Goal: Information Seeking & Learning: Learn about a topic

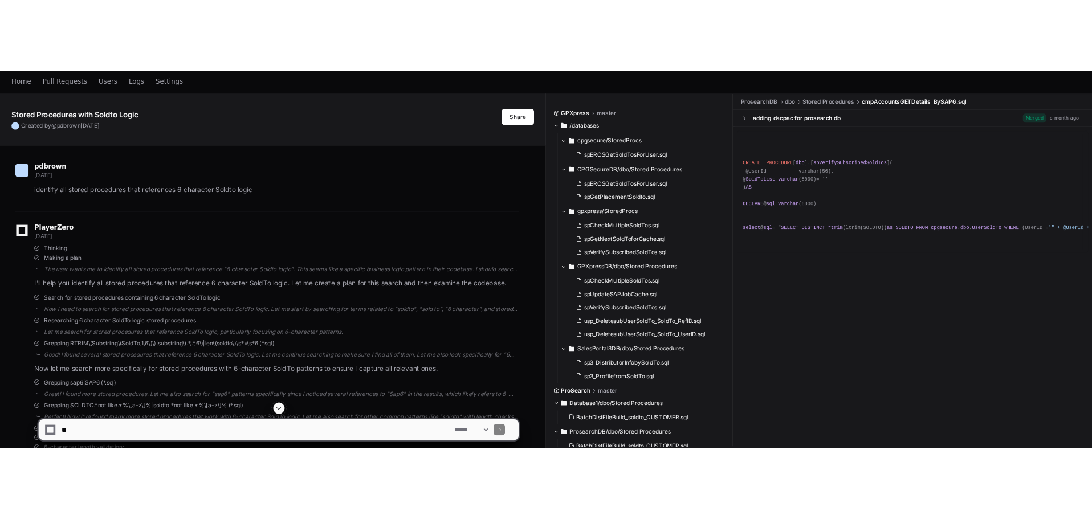
scroll to position [114, 0]
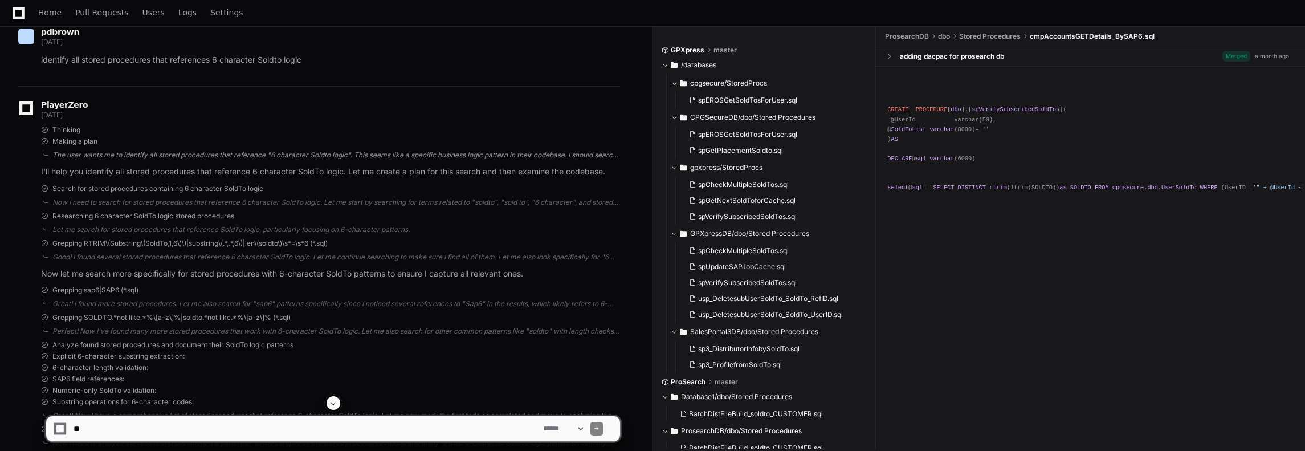
click at [575, 151] on div "The user wants me to identify all stored procedures that reference "6 character…" at bounding box center [335, 154] width 567 height 9
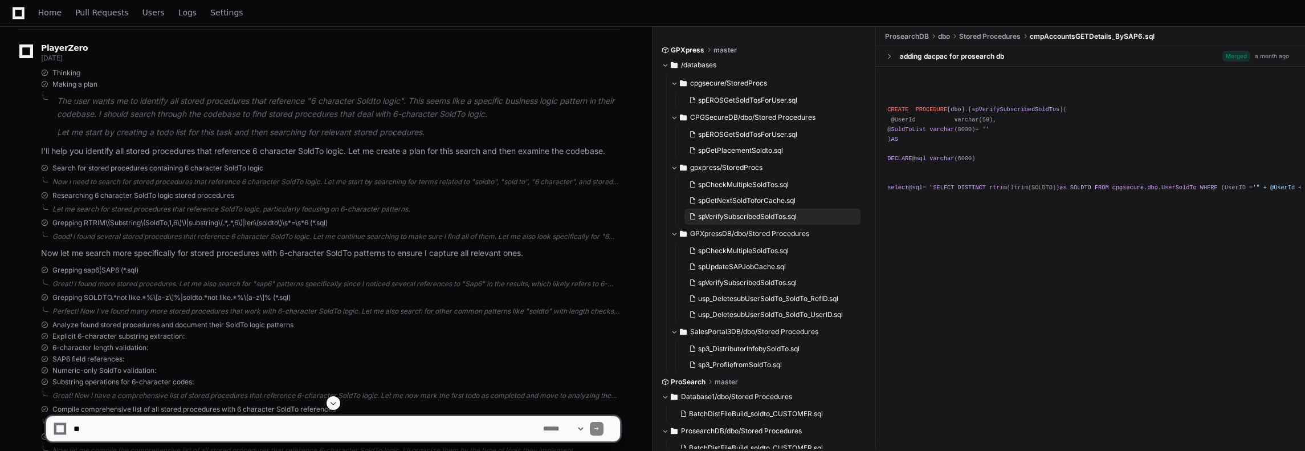
scroll to position [22, 0]
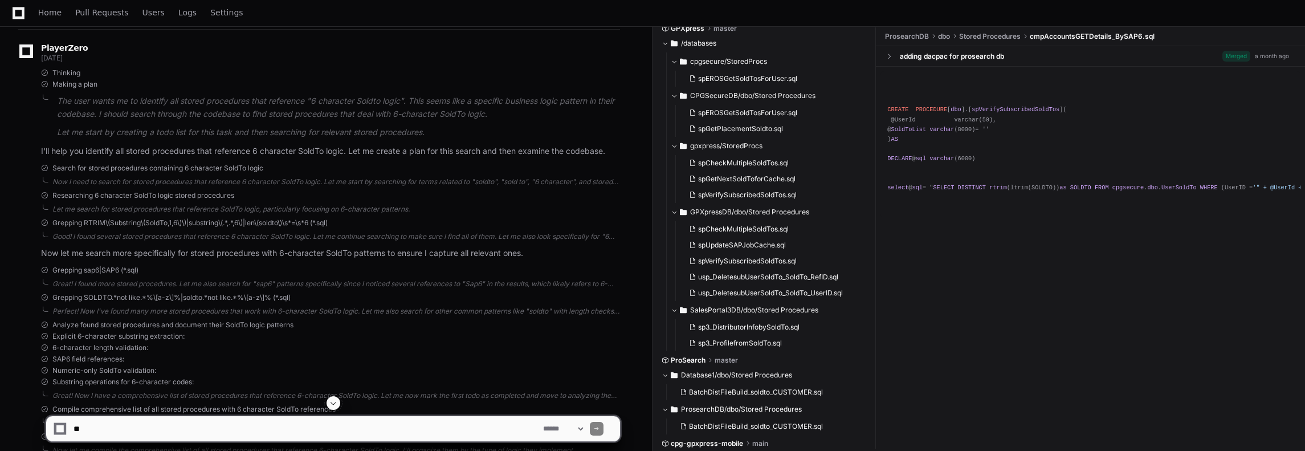
click at [693, 448] on div at bounding box center [812, 423] width 320 height 55
click at [702, 444] on div at bounding box center [812, 423] width 320 height 55
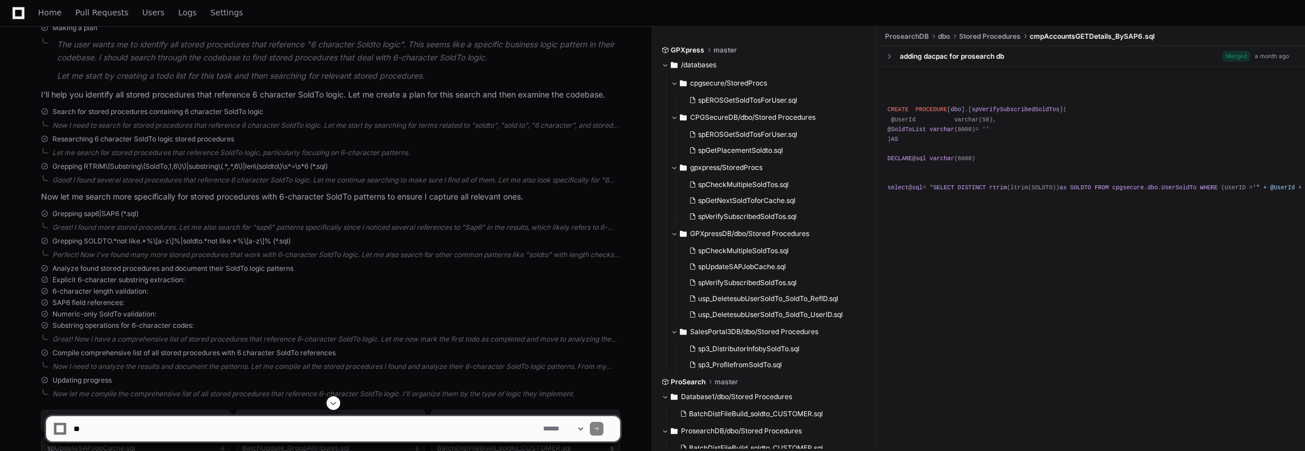
scroll to position [228, 0]
click at [714, 91] on button "cpgsecure/StoredProcs" at bounding box center [769, 83] width 197 height 18
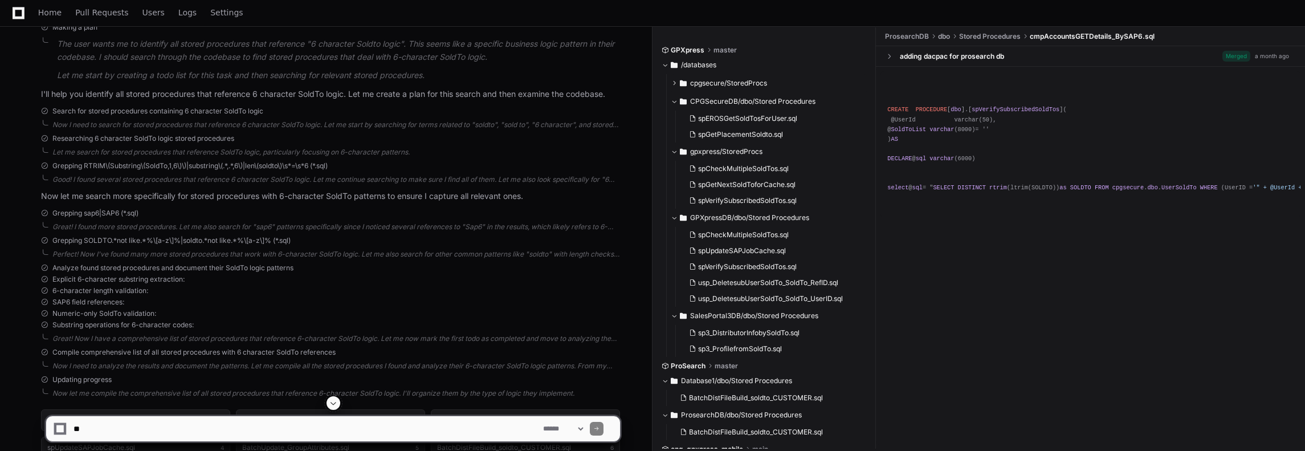
click at [676, 80] on span at bounding box center [674, 83] width 7 height 7
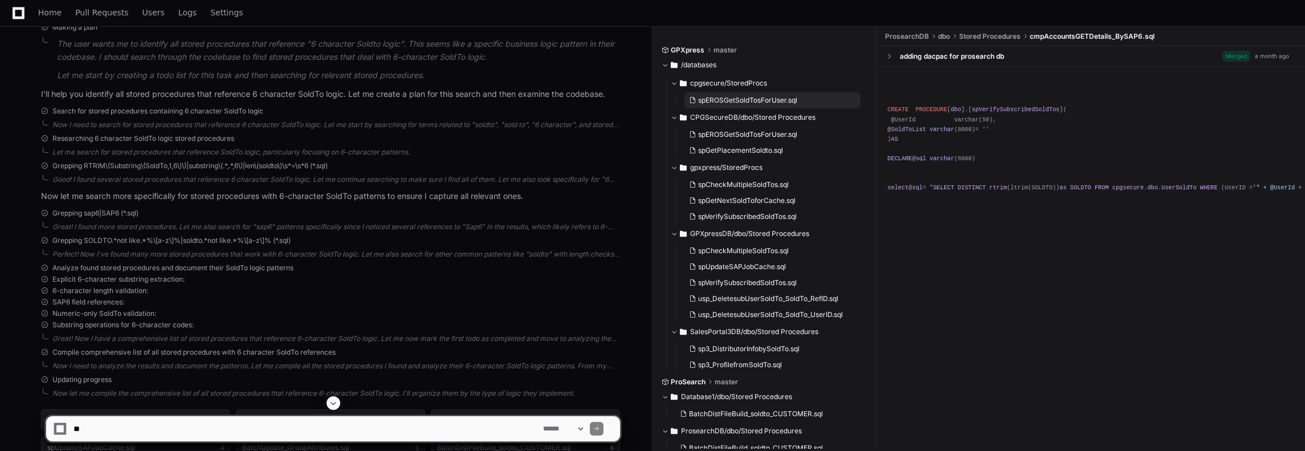
click at [745, 101] on span "spEROSGetSoldTosForUser.sql" at bounding box center [747, 100] width 99 height 9
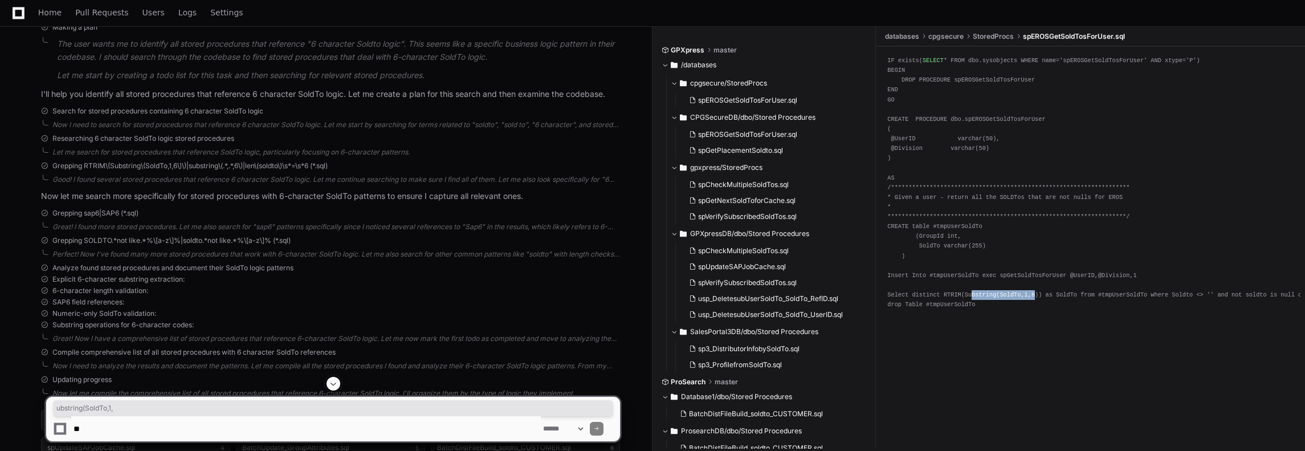
drag, startPoint x: 966, startPoint y: 295, endPoint x: 1022, endPoint y: 294, distance: 55.8
click at [1022, 294] on div "**********" at bounding box center [1090, 183] width 406 height 254
click at [1012, 298] on div "**********" at bounding box center [1090, 183] width 406 height 254
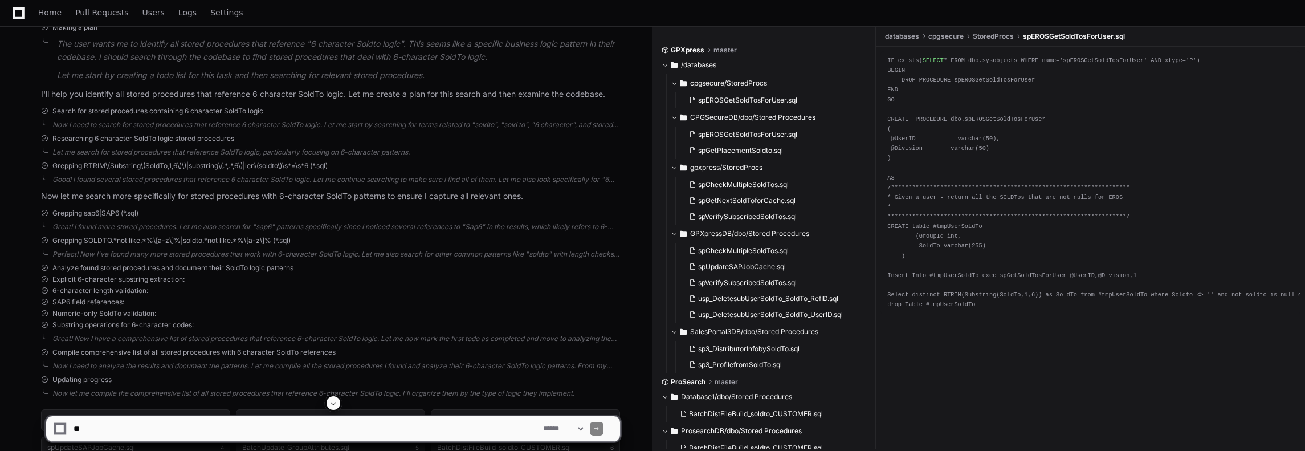
click at [1006, 292] on div "**********" at bounding box center [1090, 183] width 406 height 254
click at [1025, 292] on div "**********" at bounding box center [1090, 183] width 406 height 254
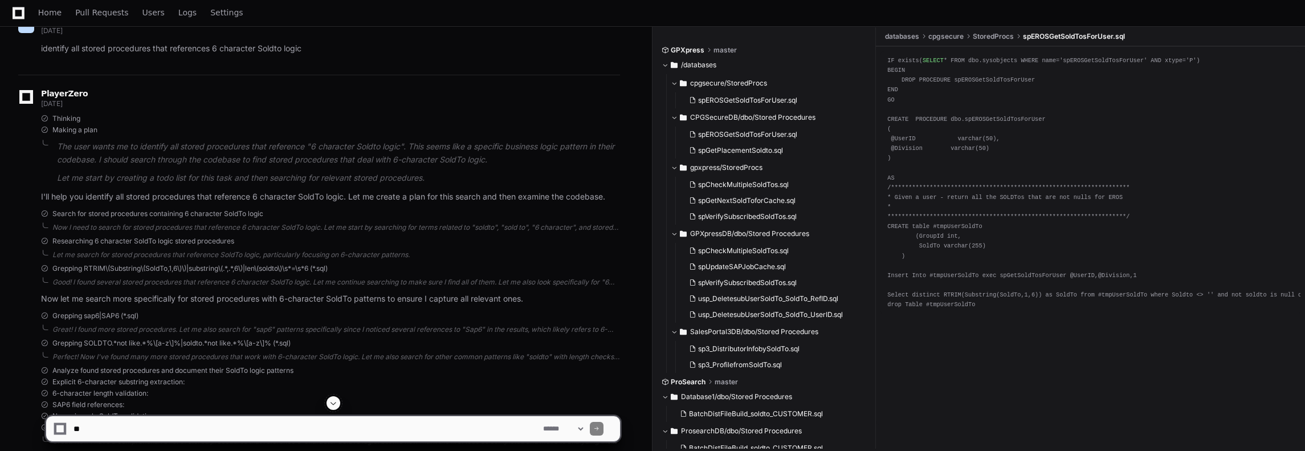
scroll to position [0, 0]
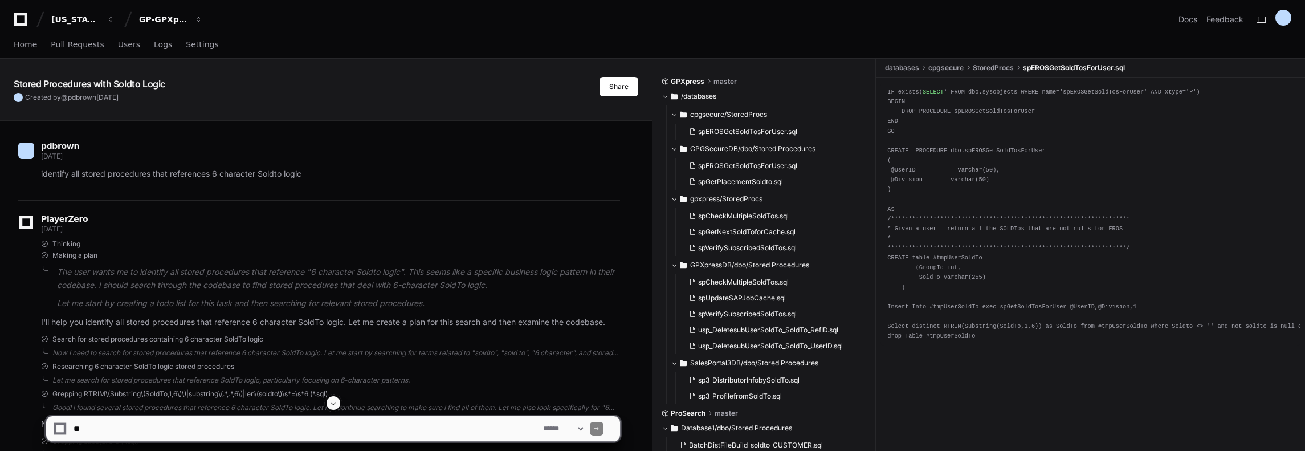
click at [101, 423] on textarea at bounding box center [305, 428] width 469 height 25
click at [766, 216] on span "spCheckMultipleSoldTos.sql" at bounding box center [743, 215] width 91 height 9
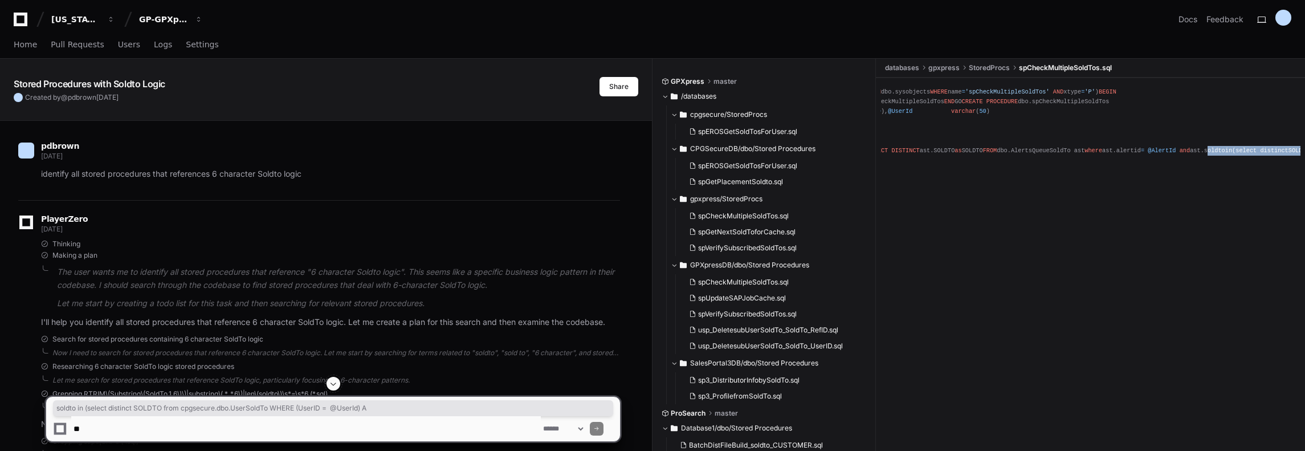
scroll to position [0, 92]
drag, startPoint x: 1007, startPoint y: 276, endPoint x: 1306, endPoint y: 276, distance: 298.5
click at [1254, 160] on pre "IF exists ( SELECT * FROM dbo.sysobjects WHERE name = 'spCheckMultipleSoldTos' …" at bounding box center [1090, 121] width 420 height 77
click at [1166, 160] on pre "IF exists ( SELECT * FROM dbo.sysobjects WHERE name = 'spCheckMultipleSoldTos' …" at bounding box center [1090, 121] width 420 height 77
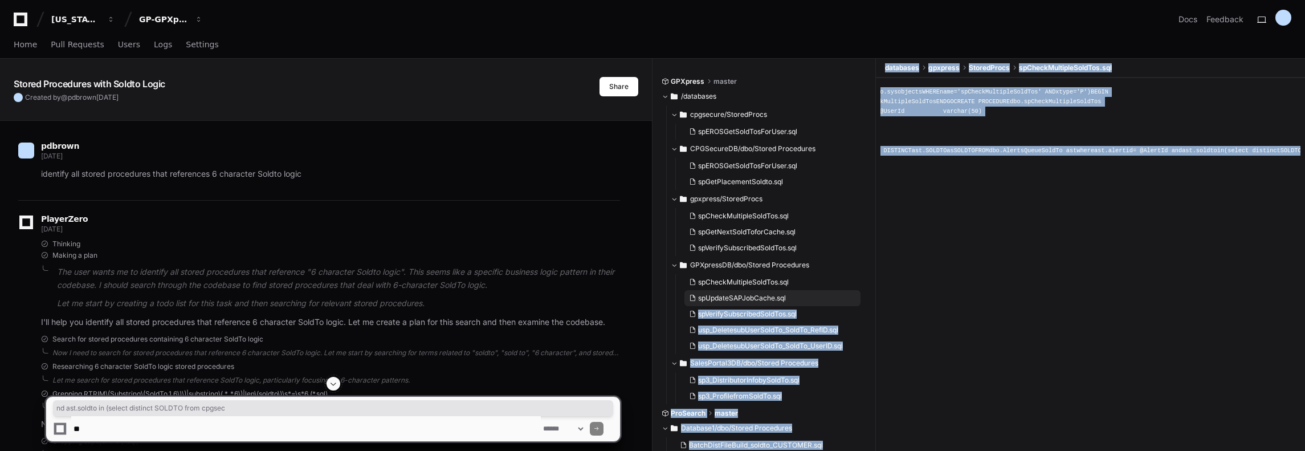
scroll to position [0, 0]
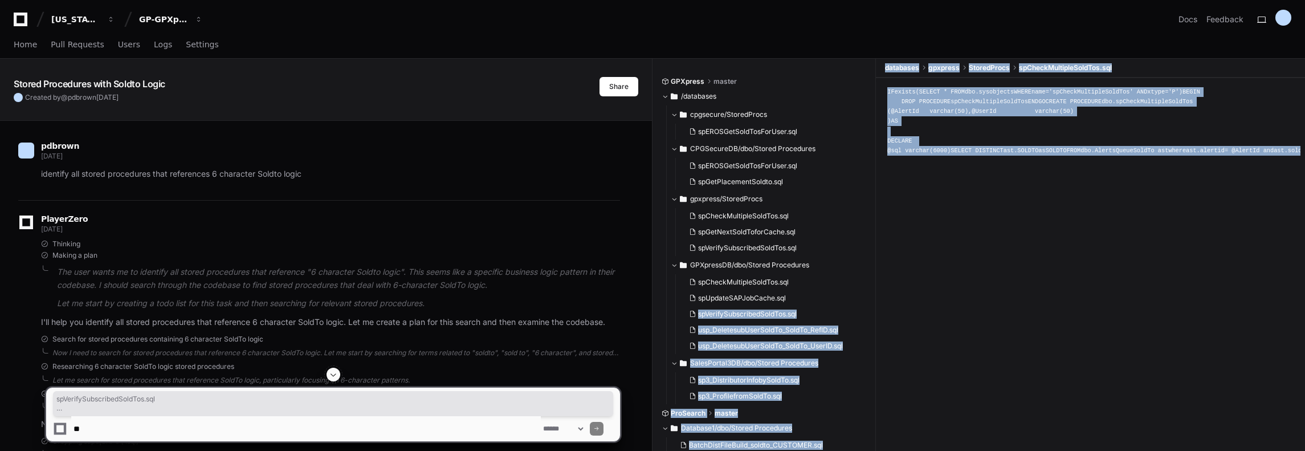
drag, startPoint x: 1062, startPoint y: 276, endPoint x: 900, endPoint y: 295, distance: 162.9
click at [833, 290] on div "GPXpress master /databases cpgsecure/StoredProcs spEROSGetSoldTosForUser.sql CP…" at bounding box center [982, 271] width 643 height 424
click at [969, 312] on div "IF exists ( SELECT * FROM dbo.sysobjects WHERE name = 'spCheckMultipleSoldTos' …" at bounding box center [1090, 267] width 429 height 378
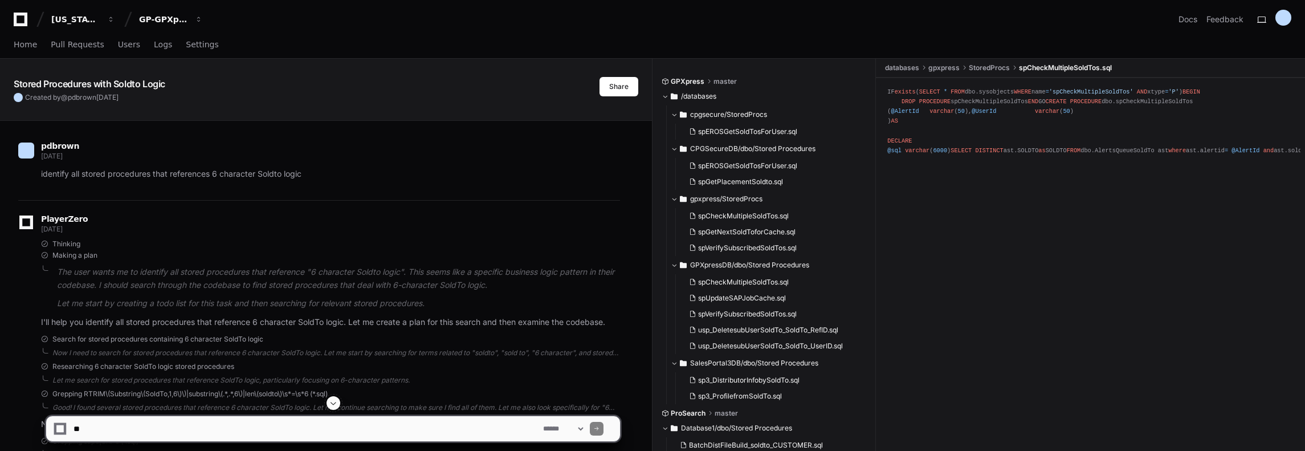
click at [1013, 156] on div "IF exists ( SELECT * FROM dbo.sysobjects WHERE name = 'spCheckMultipleSoldTos' …" at bounding box center [1090, 121] width 406 height 68
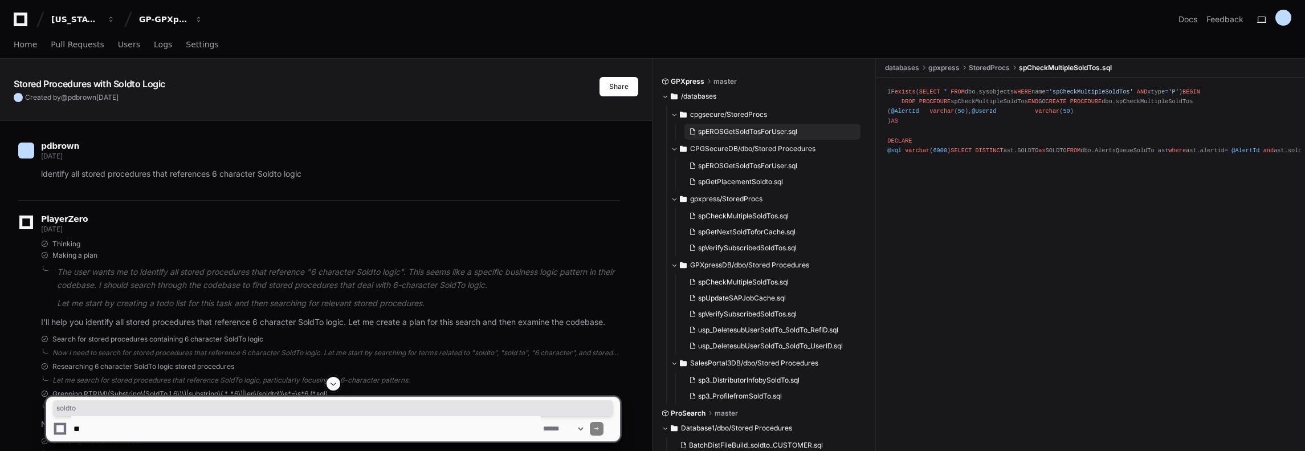
click at [727, 130] on span "spEROSGetSoldTosForUser.sql" at bounding box center [747, 131] width 99 height 9
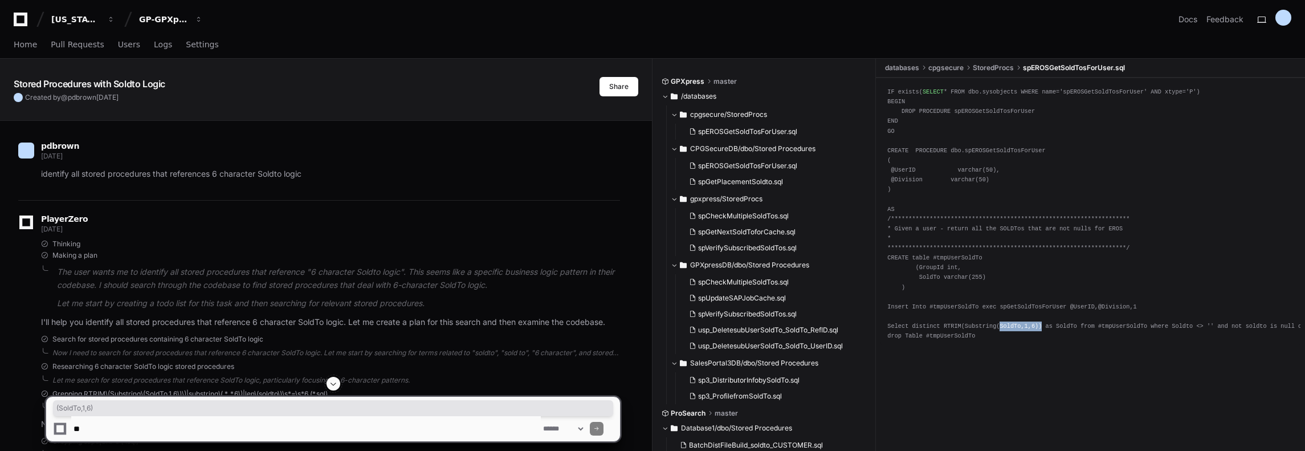
drag, startPoint x: 990, startPoint y: 324, endPoint x: 1028, endPoint y: 326, distance: 38.8
click at [1028, 326] on div "**********" at bounding box center [1090, 214] width 406 height 254
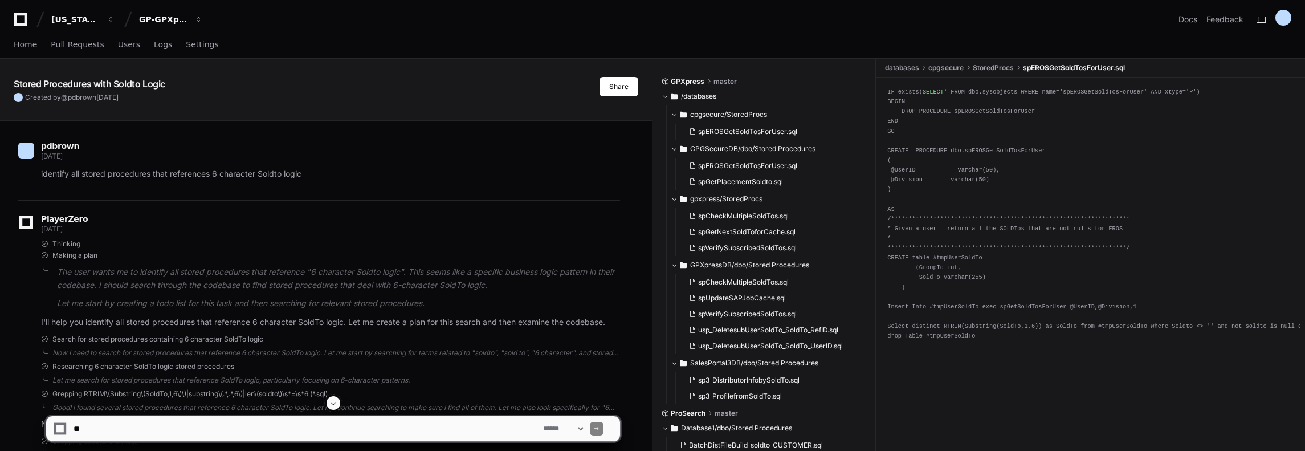
click at [971, 107] on div "**********" at bounding box center [1090, 214] width 406 height 254
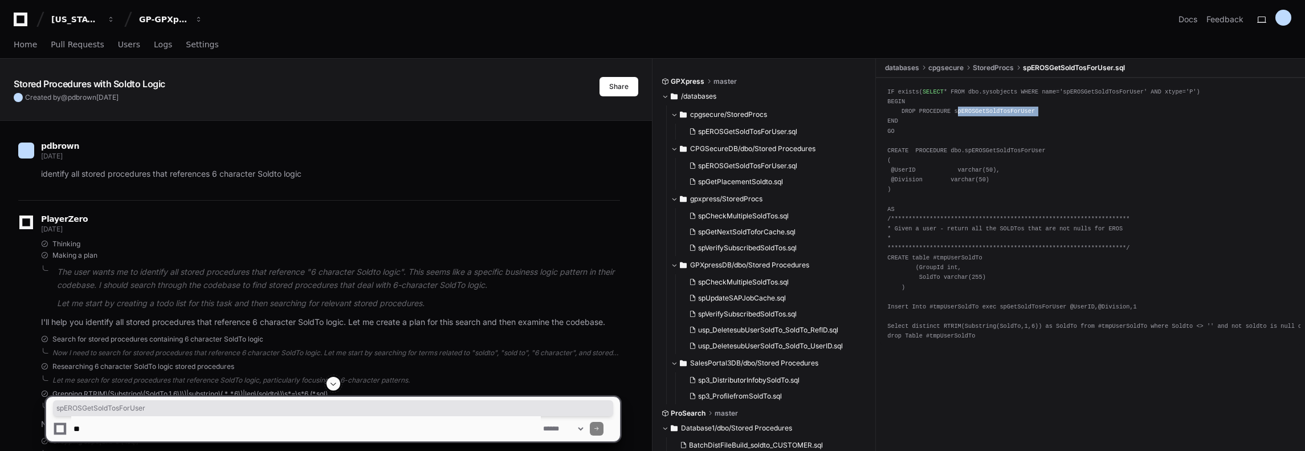
copy div "spEROSGetSoldTosForUser"
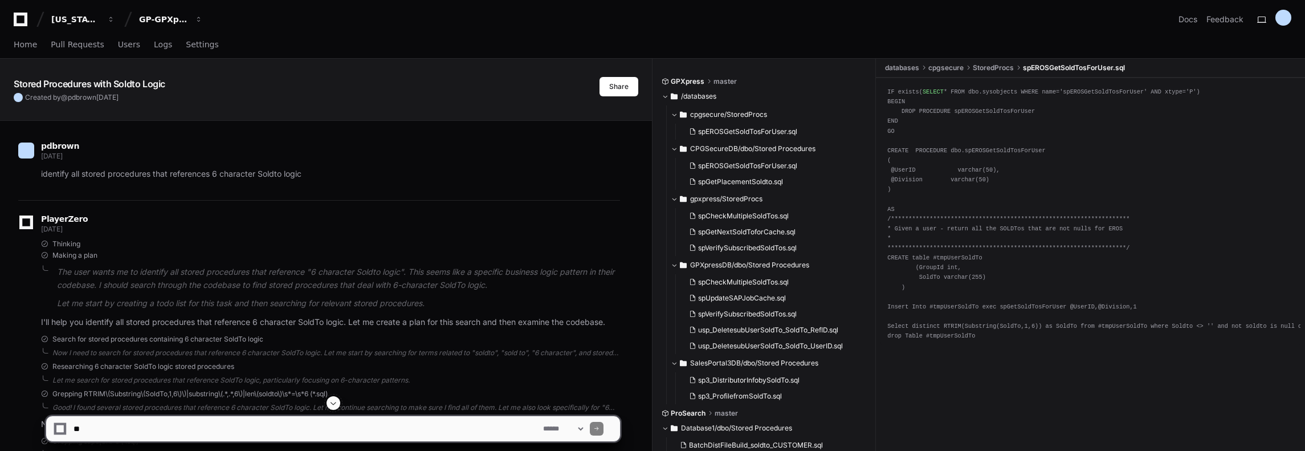
click at [194, 436] on textarea at bounding box center [305, 428] width 469 height 25
paste textarea "**********"
drag, startPoint x: 739, startPoint y: 128, endPoint x: 720, endPoint y: 129, distance: 19.4
click at [720, 129] on span "spEROSGetSoldTosForUser.sql" at bounding box center [747, 131] width 99 height 9
drag, startPoint x: 248, startPoint y: 423, endPoint x: -1, endPoint y: 361, distance: 256.2
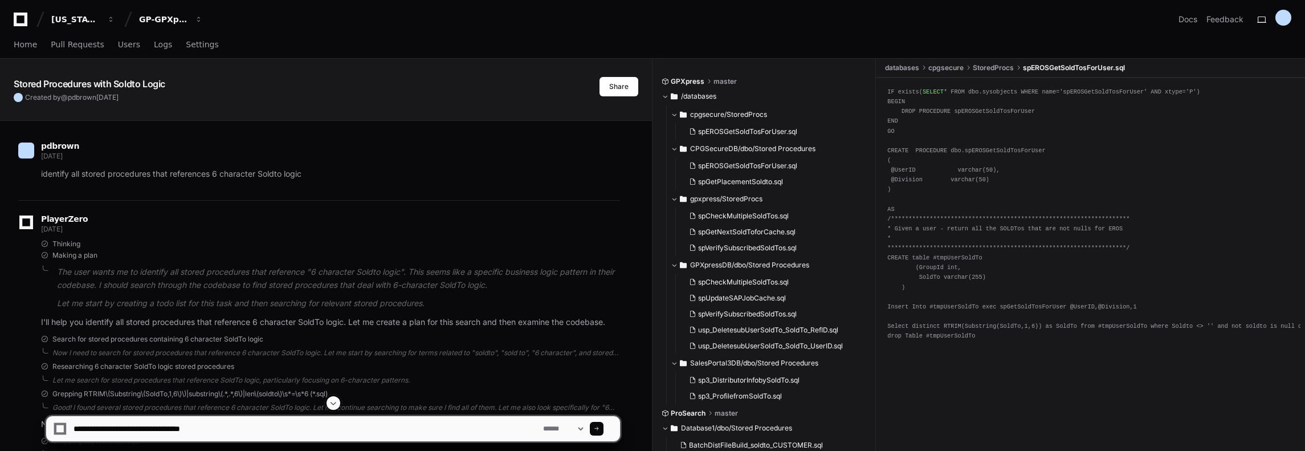
click at [147, 424] on textarea at bounding box center [305, 428] width 469 height 25
click at [111, 430] on textarea at bounding box center [305, 428] width 469 height 25
drag, startPoint x: 119, startPoint y: 428, endPoint x: 303, endPoint y: 430, distance: 184.0
click at [303, 430] on textarea at bounding box center [305, 428] width 469 height 25
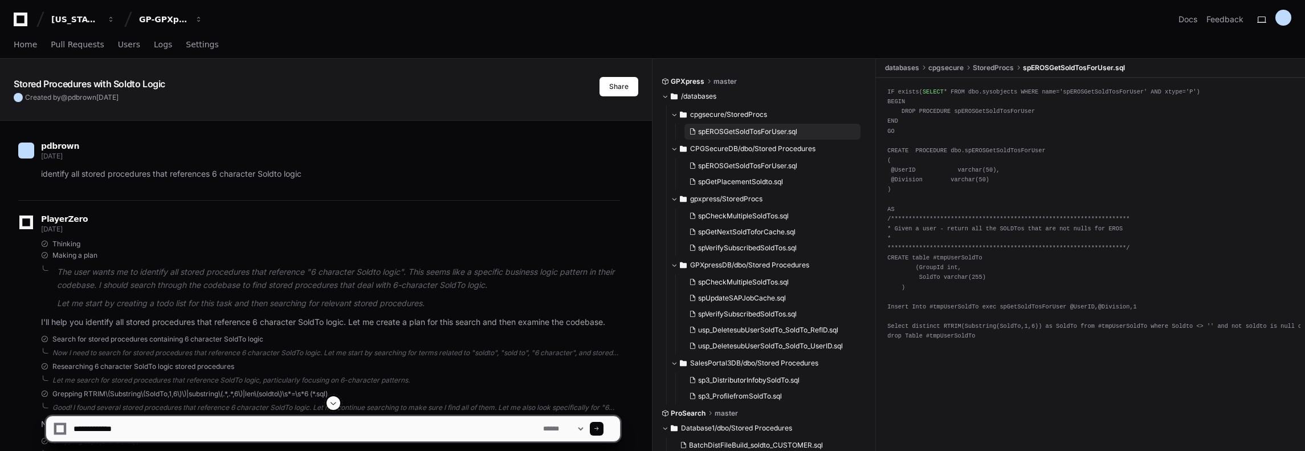
click at [718, 129] on span "spEROSGetSoldTosForUser.sql" at bounding box center [747, 131] width 99 height 9
click at [761, 128] on span "spEROSGetSoldTosForUser.sql" at bounding box center [747, 131] width 99 height 9
click at [758, 166] on span "spEROSGetSoldTosForUser.sql" at bounding box center [747, 165] width 99 height 9
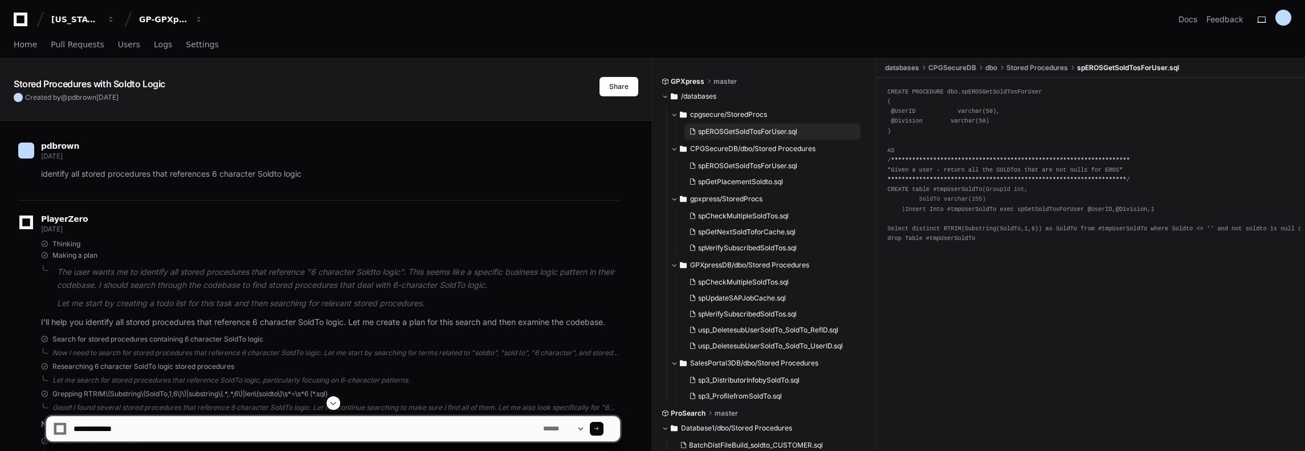
click at [746, 127] on span "spEROSGetSoldTosForUser.sql" at bounding box center [747, 131] width 99 height 9
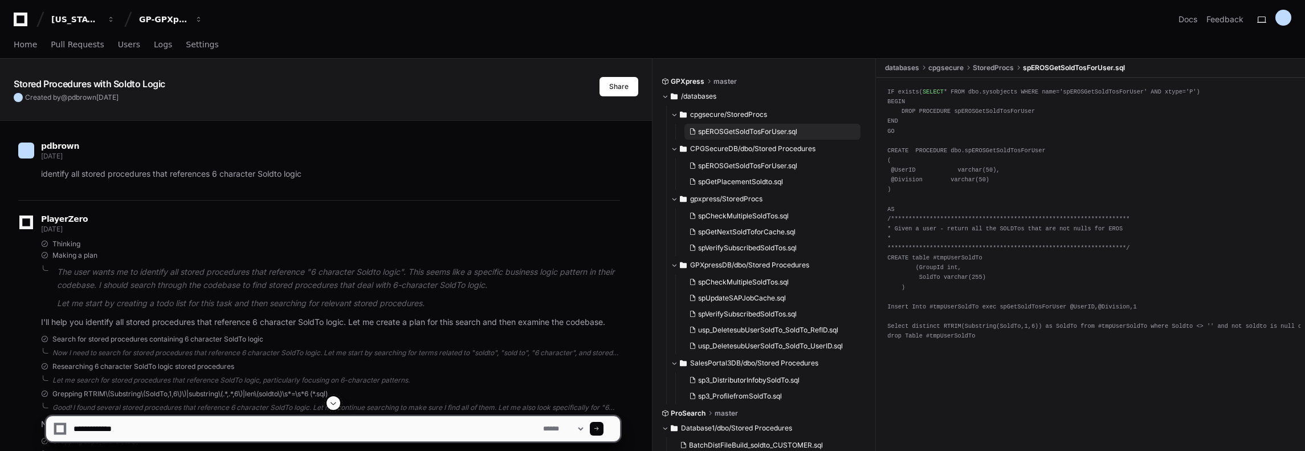
click at [741, 128] on span "spEROSGetSoldTosForUser.sql" at bounding box center [747, 131] width 99 height 9
click at [750, 133] on span "spEROSGetSoldTosForUser.sql" at bounding box center [747, 131] width 99 height 9
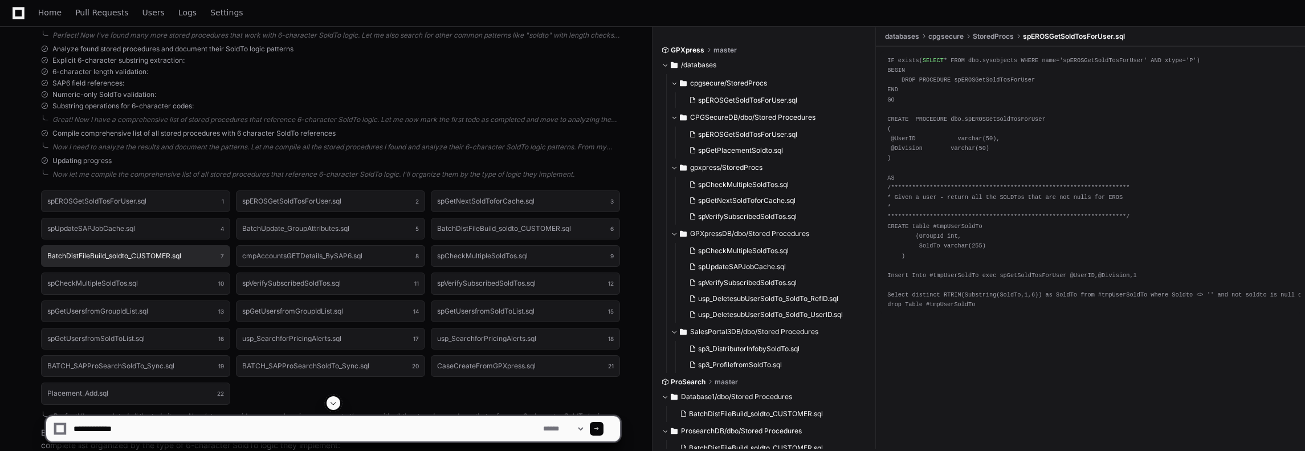
scroll to position [456, 0]
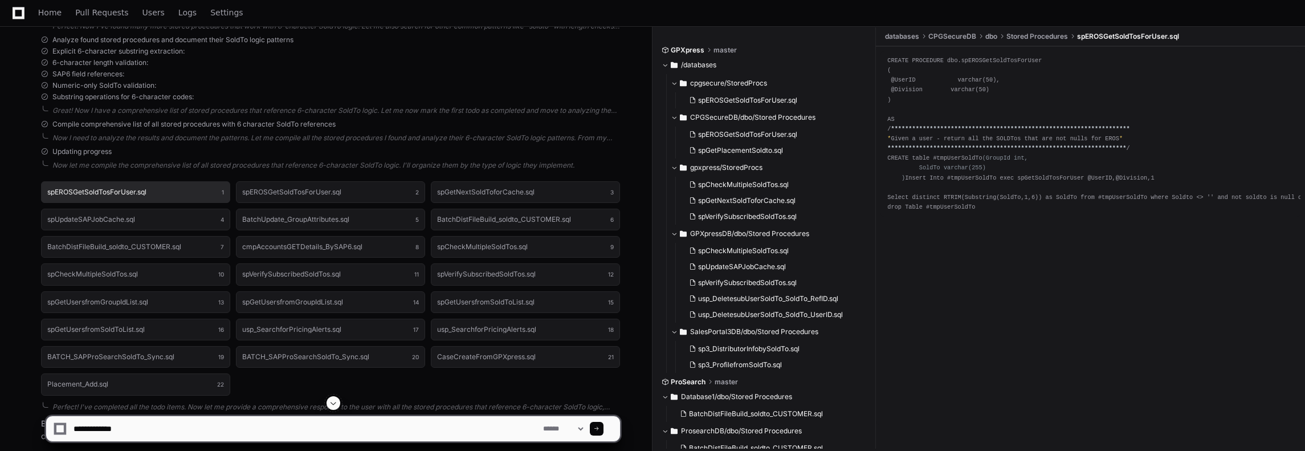
click at [146, 186] on button "spEROSGetSoldTosForUser.sql 1" at bounding box center [135, 192] width 189 height 22
click at [142, 190] on h1 "spEROSGetSoldTosForUser.sql" at bounding box center [96, 192] width 99 height 7
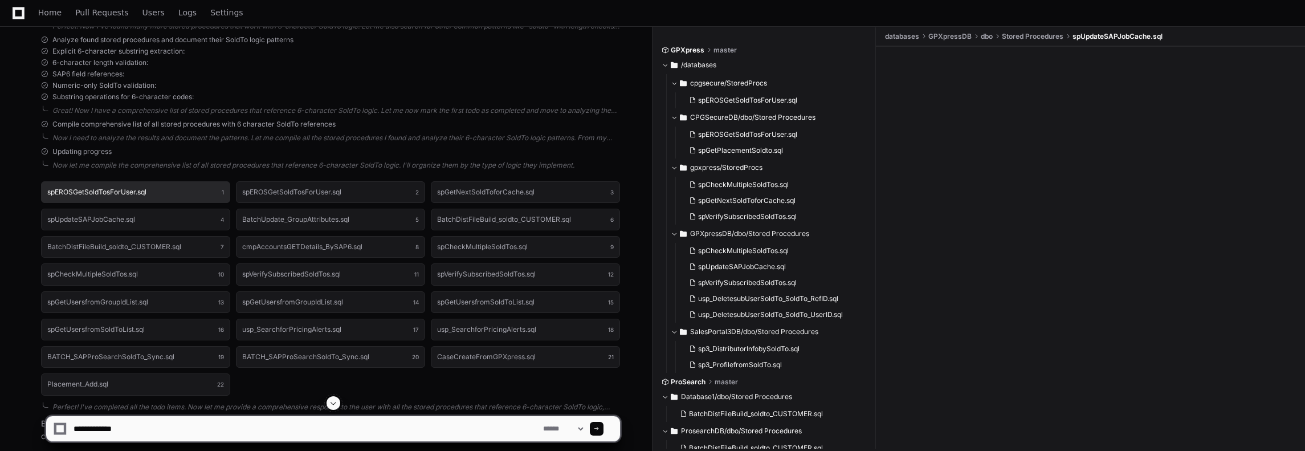
click at [128, 199] on button "spEROSGetSoldTosForUser.sql 1" at bounding box center [135, 192] width 189 height 22
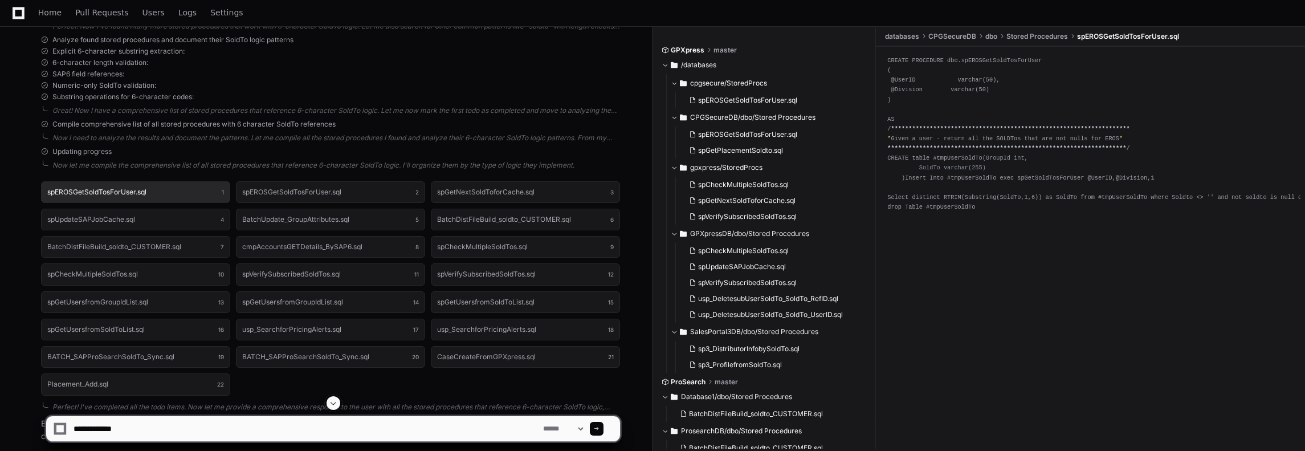
click at [164, 194] on button "spEROSGetSoldTosForUser.sql 1" at bounding box center [135, 192] width 189 height 22
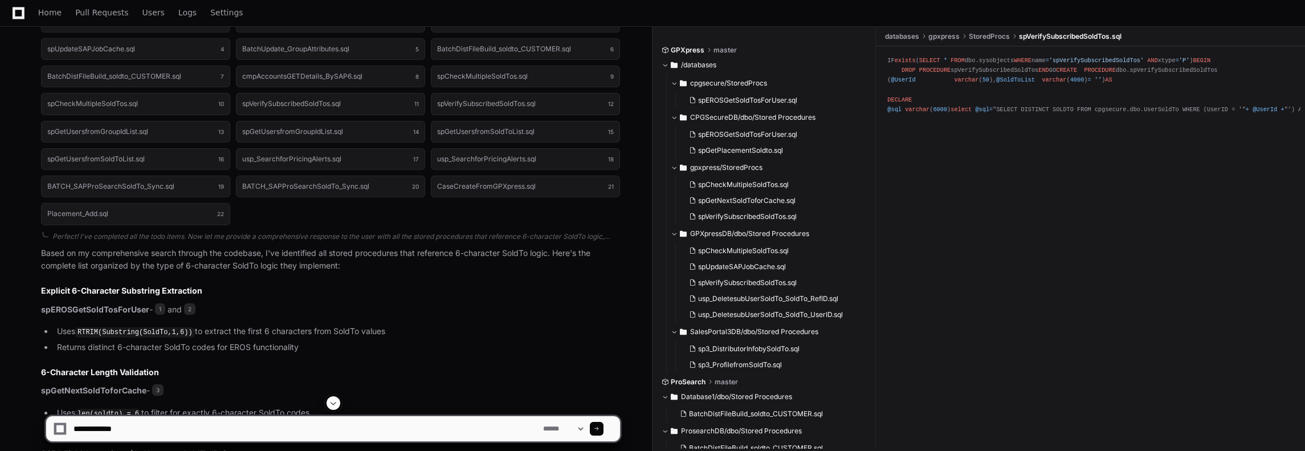
scroll to position [627, 0]
click at [80, 303] on p "spEROSGetSoldTosForUser - 1 and 2" at bounding box center [330, 309] width 579 height 13
click at [83, 307] on strong "spEROSGetSoldTosForUser" at bounding box center [95, 309] width 108 height 10
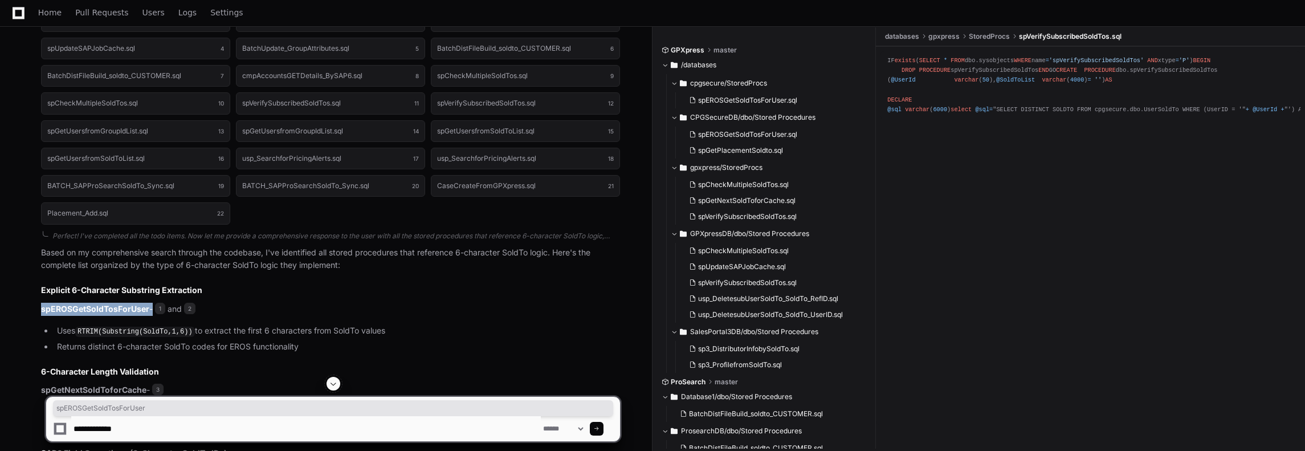
click at [83, 307] on strong "spEROSGetSoldTosForUser" at bounding box center [95, 309] width 108 height 10
drag, startPoint x: 113, startPoint y: 308, endPoint x: 97, endPoint y: 304, distance: 15.9
click at [97, 304] on strong "spEROSGetSoldTosForUser" at bounding box center [95, 309] width 108 height 10
click at [129, 427] on textarea at bounding box center [305, 428] width 469 height 25
click at [107, 304] on strong "spEROSGetSoldTosForUser" at bounding box center [95, 309] width 108 height 10
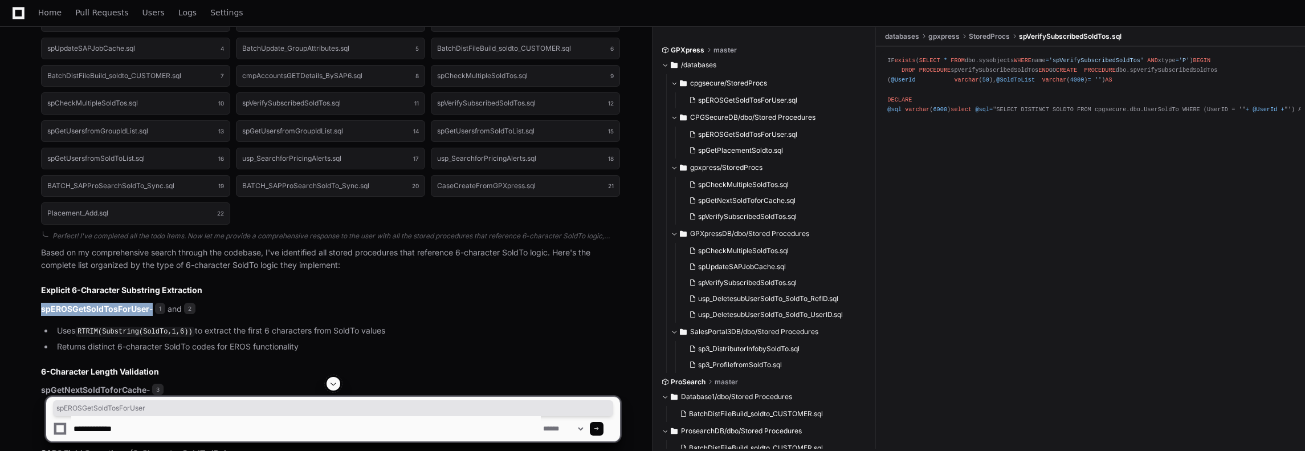
click at [107, 304] on strong "spEROSGetSoldTosForUser" at bounding box center [95, 309] width 108 height 10
click at [133, 426] on textarea at bounding box center [305, 428] width 469 height 25
type textarea "**********"
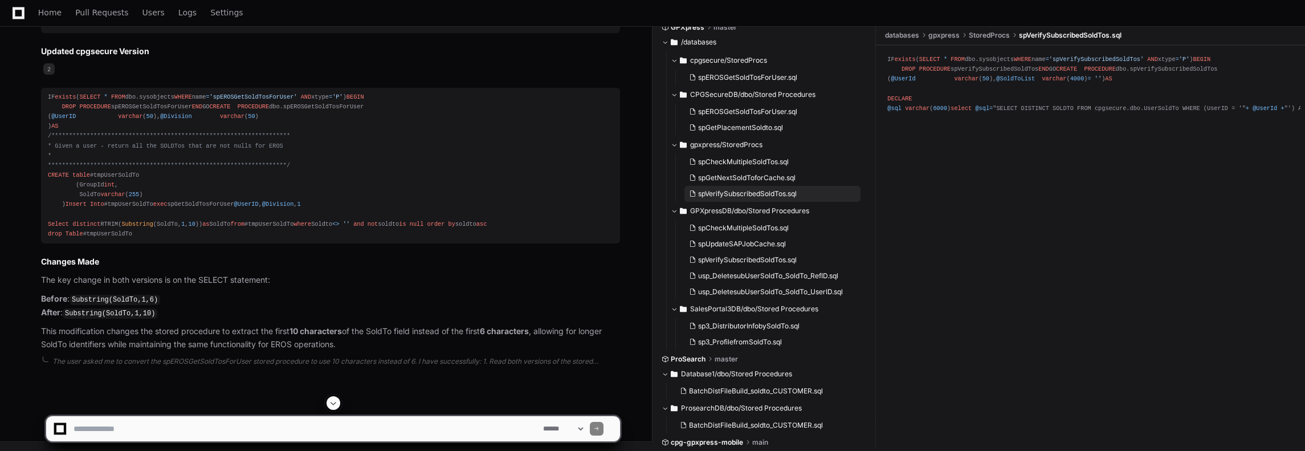
scroll to position [0, 0]
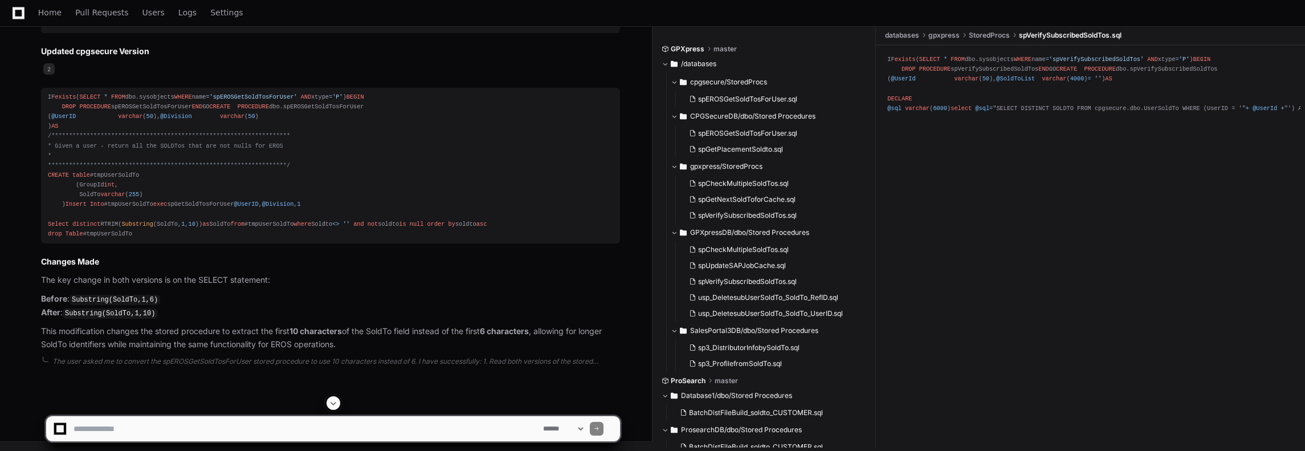
click at [749, 413] on div at bounding box center [812, 423] width 320 height 55
click at [745, 412] on div at bounding box center [812, 423] width 320 height 55
click at [754, 100] on span "spEROSGetSoldTosForUser.sql" at bounding box center [747, 99] width 99 height 9
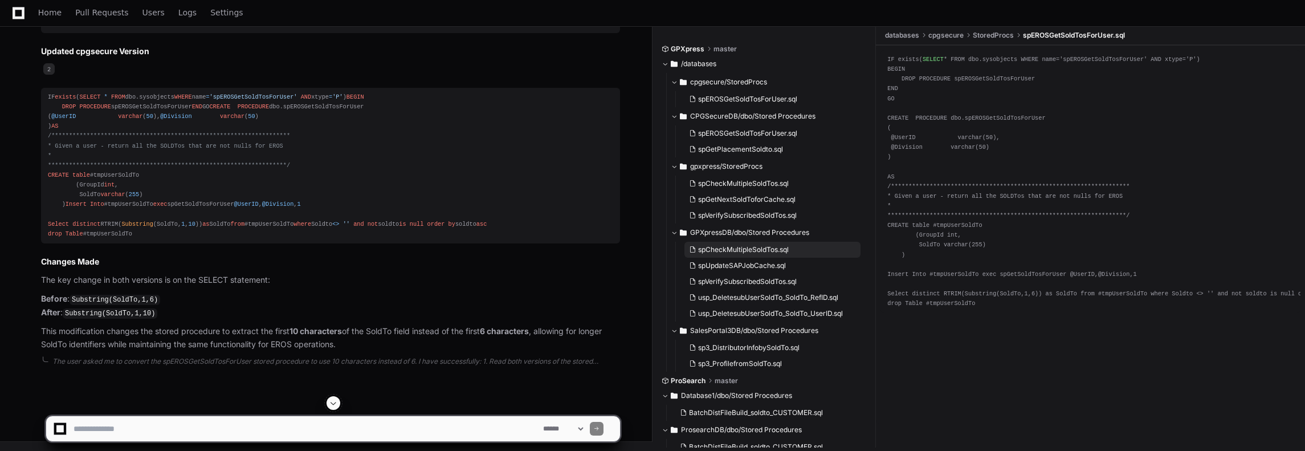
click at [762, 251] on span "spCheckMultipleSoldTos.sql" at bounding box center [743, 249] width 91 height 9
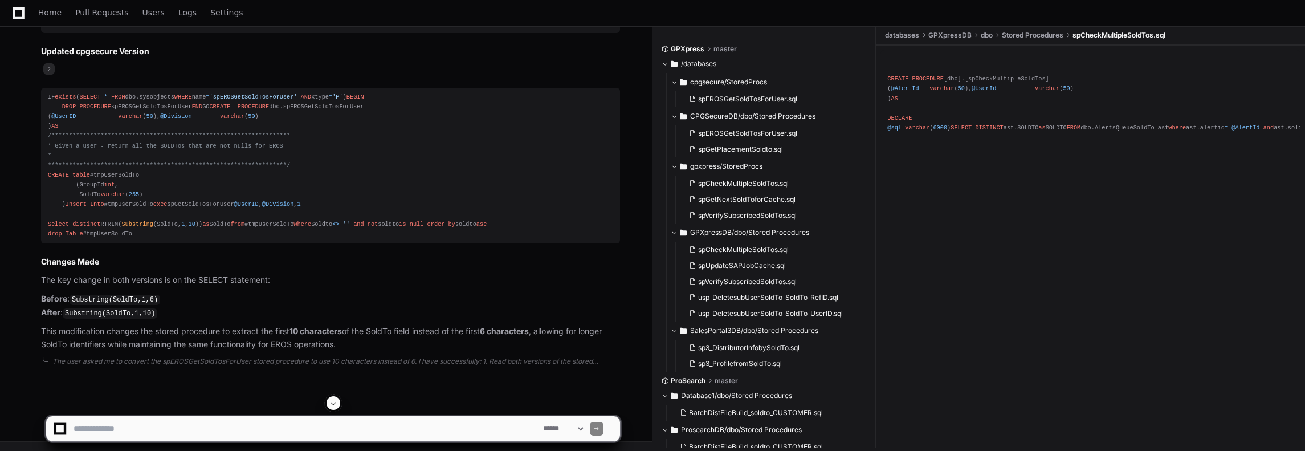
click at [723, 411] on div at bounding box center [812, 423] width 320 height 55
click at [749, 413] on div at bounding box center [812, 423] width 320 height 55
click at [725, 348] on span "sp3_DistributorInfobySoldTo.sql" at bounding box center [748, 347] width 101 height 9
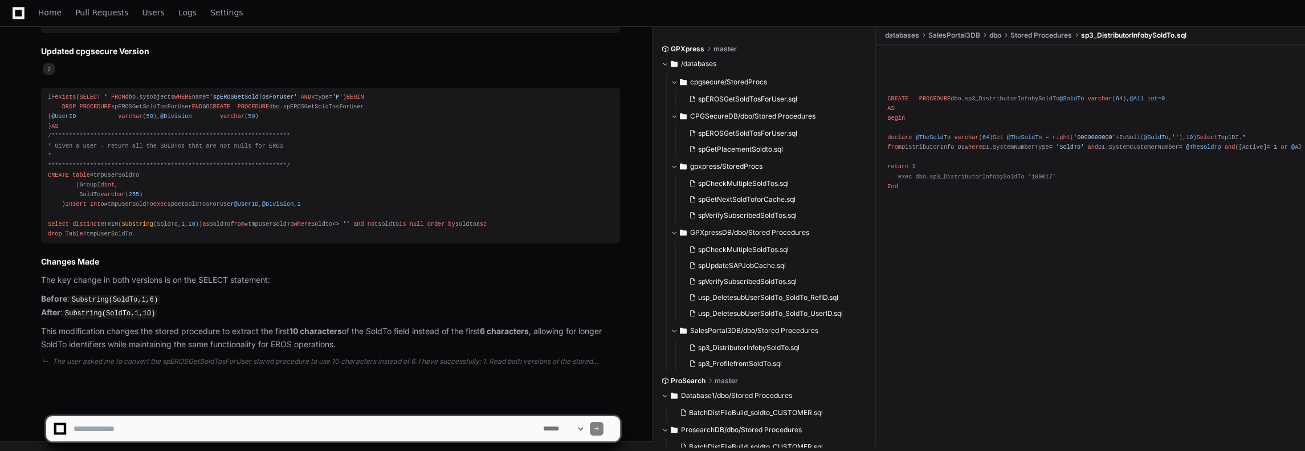
scroll to position [2470, 0]
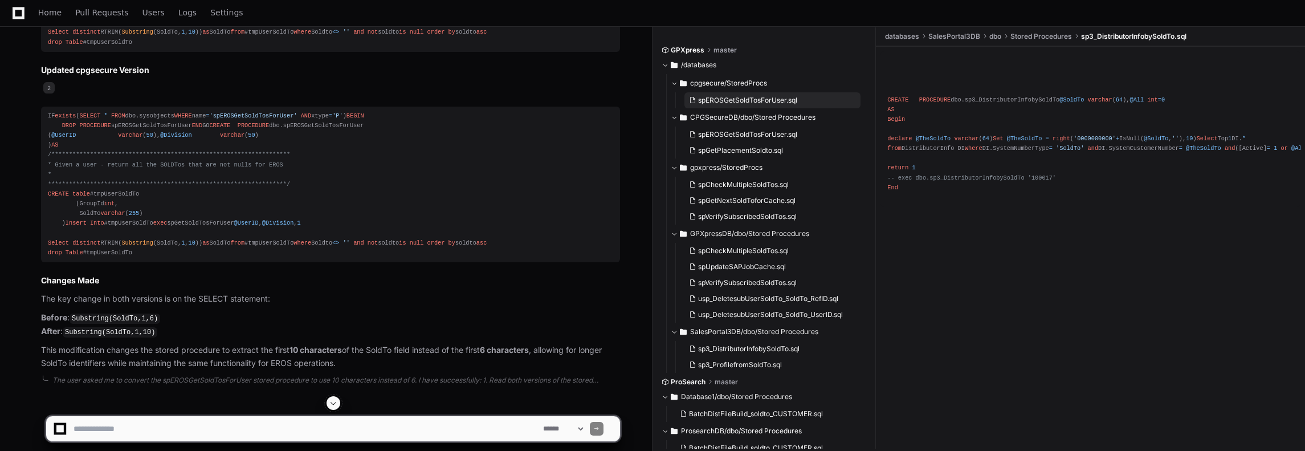
click at [746, 97] on span "spEROSGetSoldTosForUser.sql" at bounding box center [747, 100] width 99 height 9
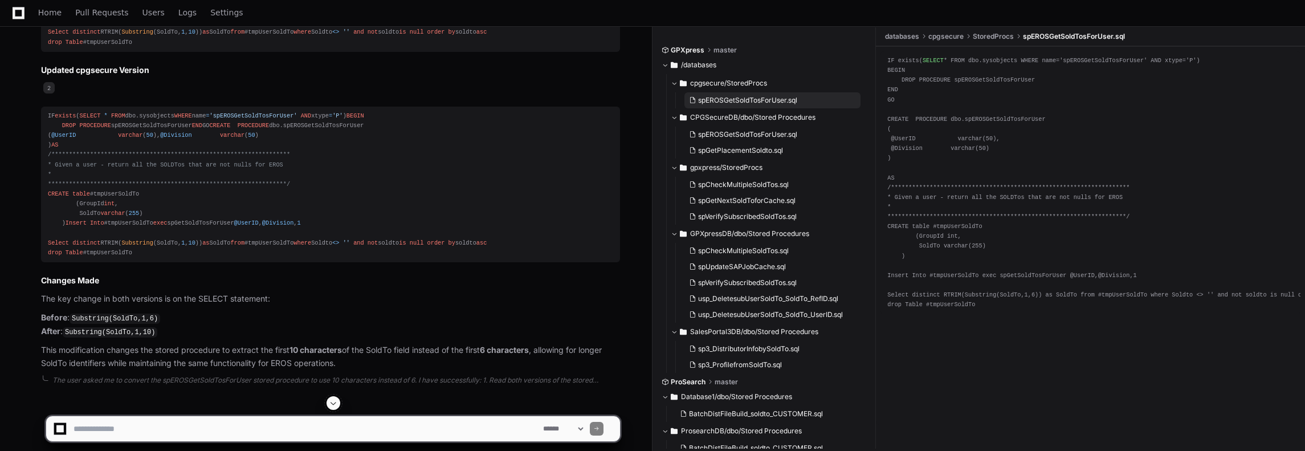
click at [729, 95] on button "spEROSGetSoldTosForUser.sql" at bounding box center [772, 100] width 176 height 16
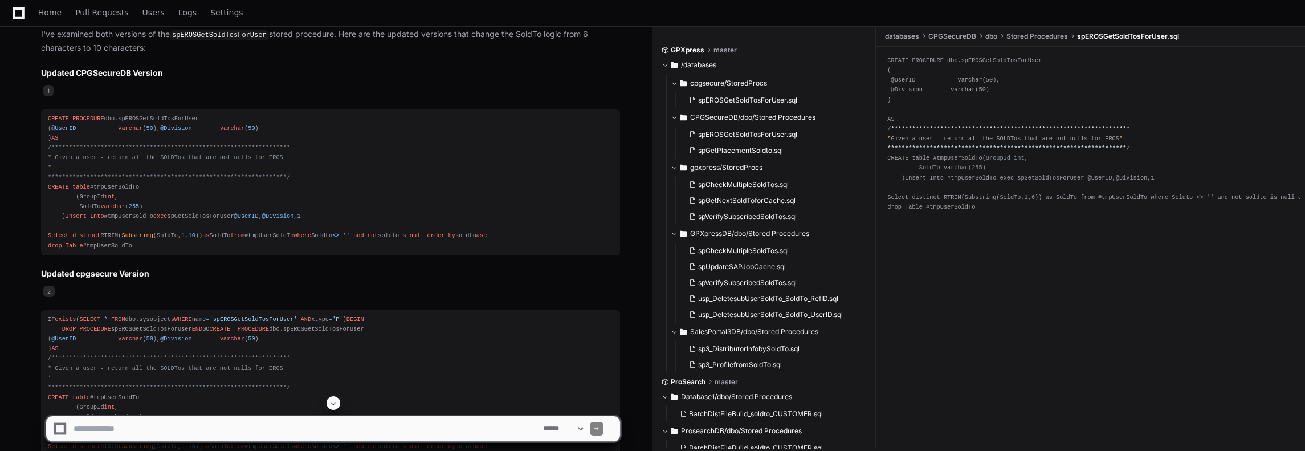
scroll to position [2242, 0]
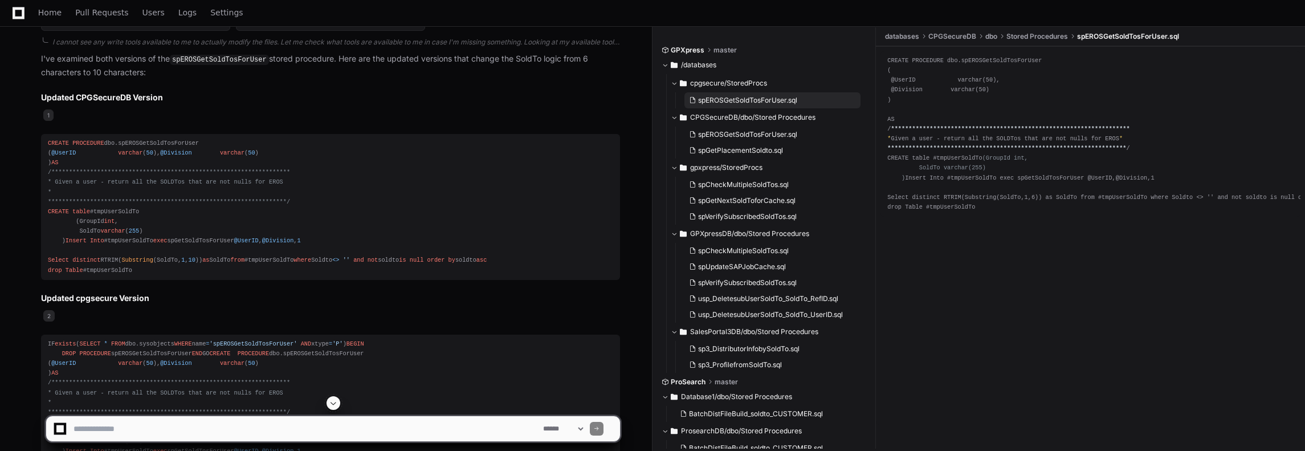
click at [754, 99] on span "spEROSGetSoldTosForUser.sql" at bounding box center [747, 100] width 99 height 9
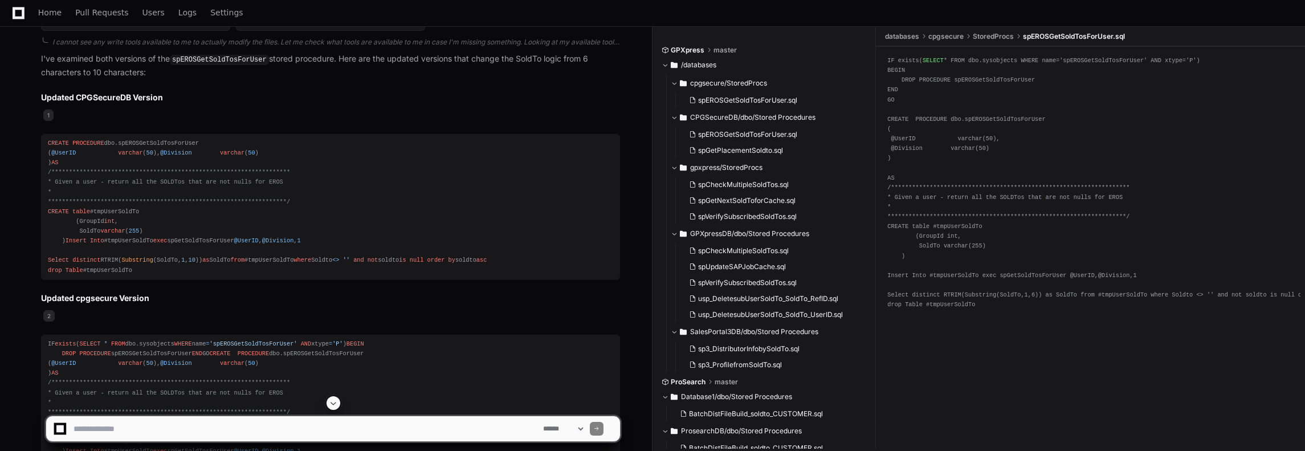
click at [338, 160] on div "**********" at bounding box center [330, 206] width 565 height 137
